Goal: Information Seeking & Learning: Learn about a topic

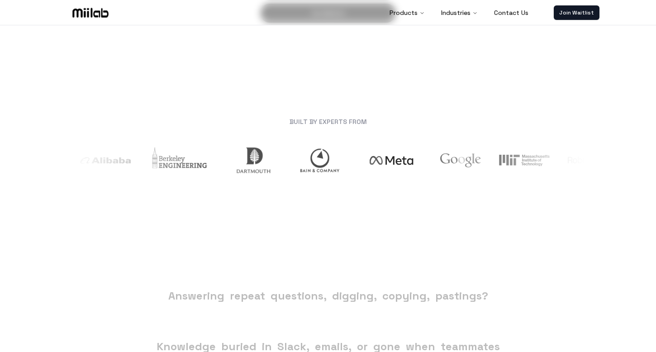
scroll to position [314, 0]
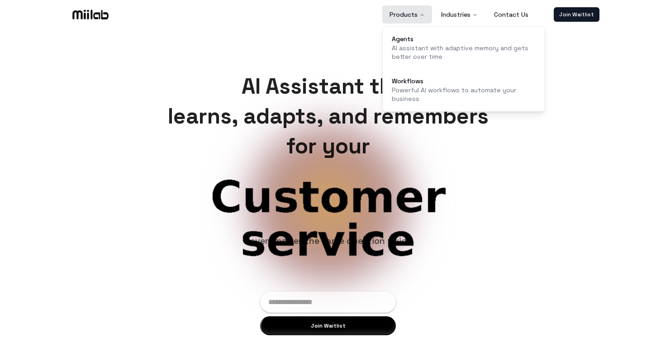
click at [409, 20] on button "Products" at bounding box center [407, 14] width 50 height 18
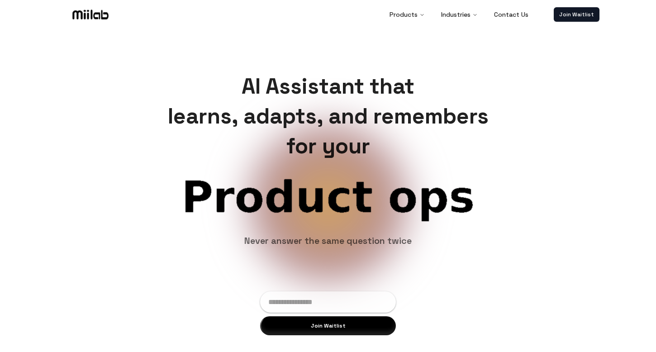
drag, startPoint x: 243, startPoint y: 79, endPoint x: 359, endPoint y: 169, distance: 146.4
click at [359, 169] on div "AI Assistant that learns, adapts, and remembers for your Biz ops Product ops Ne…" at bounding box center [328, 203] width 656 height 352
click at [308, 213] on span "Product ops" at bounding box center [327, 197] width 407 height 43
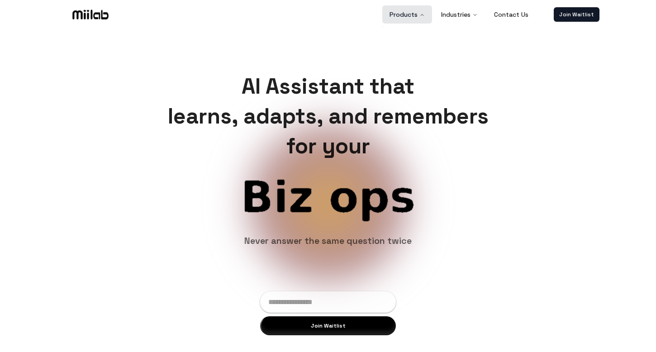
click at [409, 15] on button "Products" at bounding box center [407, 14] width 50 height 18
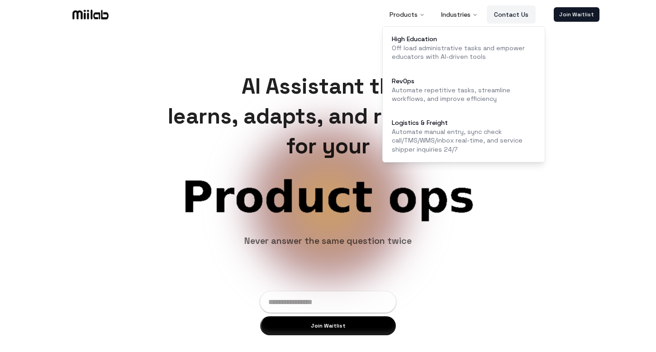
click at [515, 17] on link "Contact Us" at bounding box center [511, 14] width 49 height 18
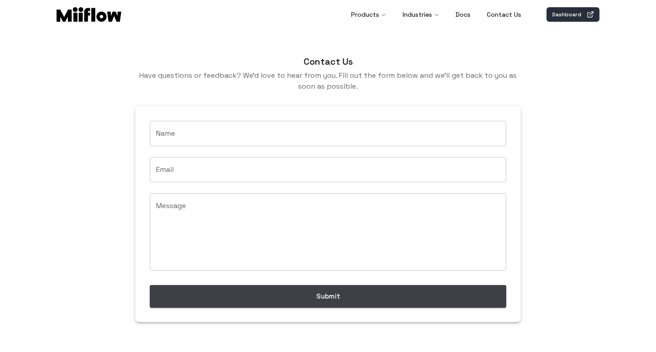
click at [571, 19] on link "Dashboard" at bounding box center [573, 14] width 53 height 14
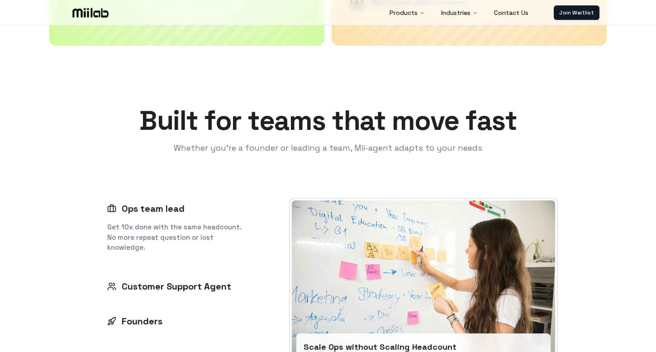
scroll to position [1123, 0]
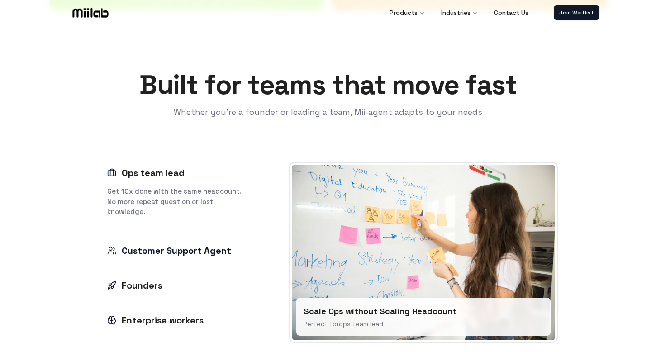
click at [176, 260] on button "Customer Support Agent" at bounding box center [177, 251] width 158 height 20
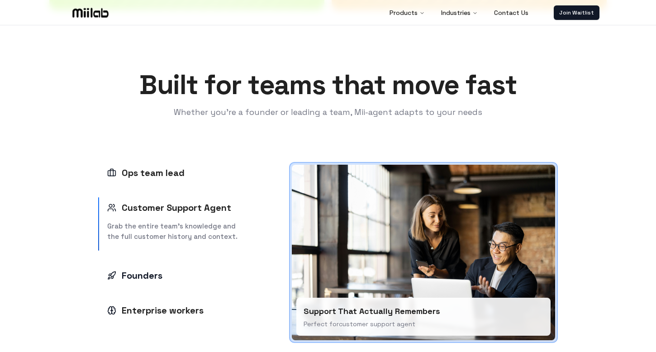
click at [150, 281] on div "Founders" at bounding box center [134, 275] width 55 height 13
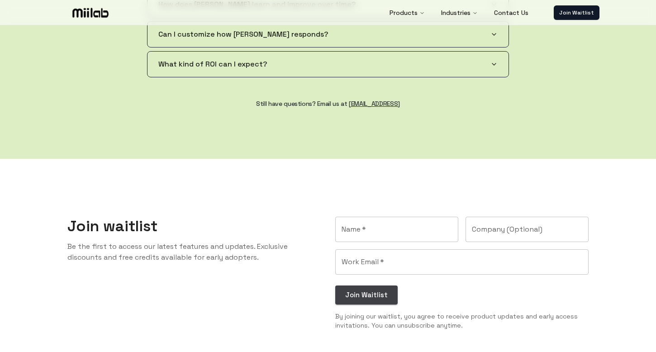
scroll to position [1805, 0]
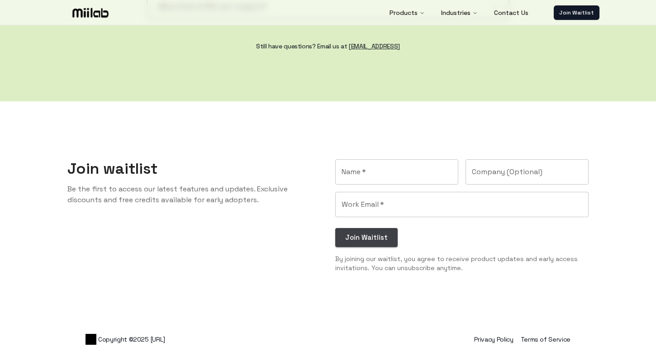
click at [94, 338] on img at bounding box center [91, 339] width 11 height 11
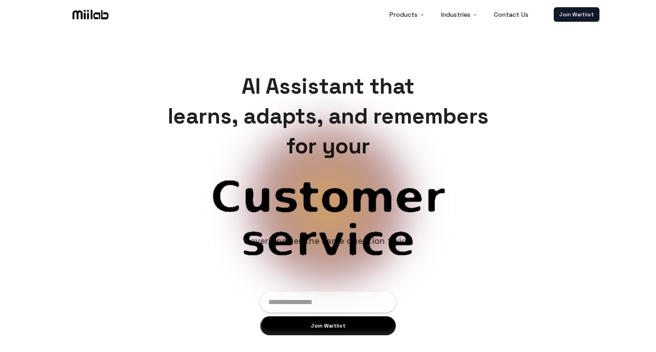
click at [91, 12] on img at bounding box center [91, 15] width 40 height 14
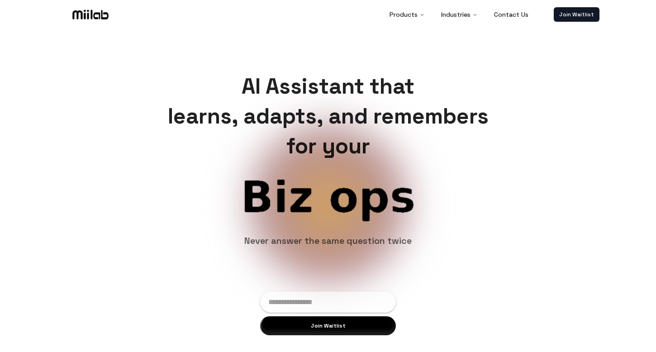
click at [91, 33] on div "AI Assistant that learns, adapts, and remembers for your Customer service Biz o…" at bounding box center [328, 203] width 656 height 352
click at [95, 13] on img at bounding box center [91, 15] width 40 height 14
click at [309, 195] on span "Product ops" at bounding box center [327, 197] width 407 height 43
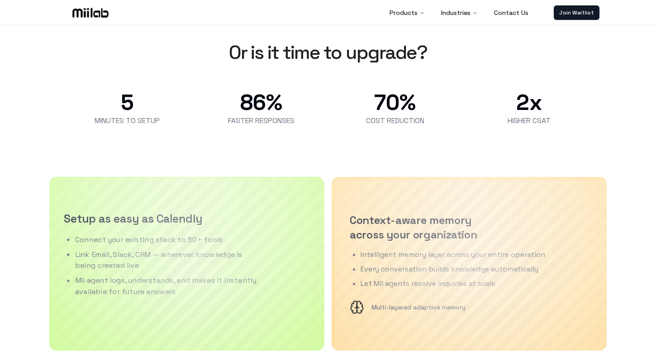
scroll to position [754, 0]
